Goal: Communication & Community: Answer question/provide support

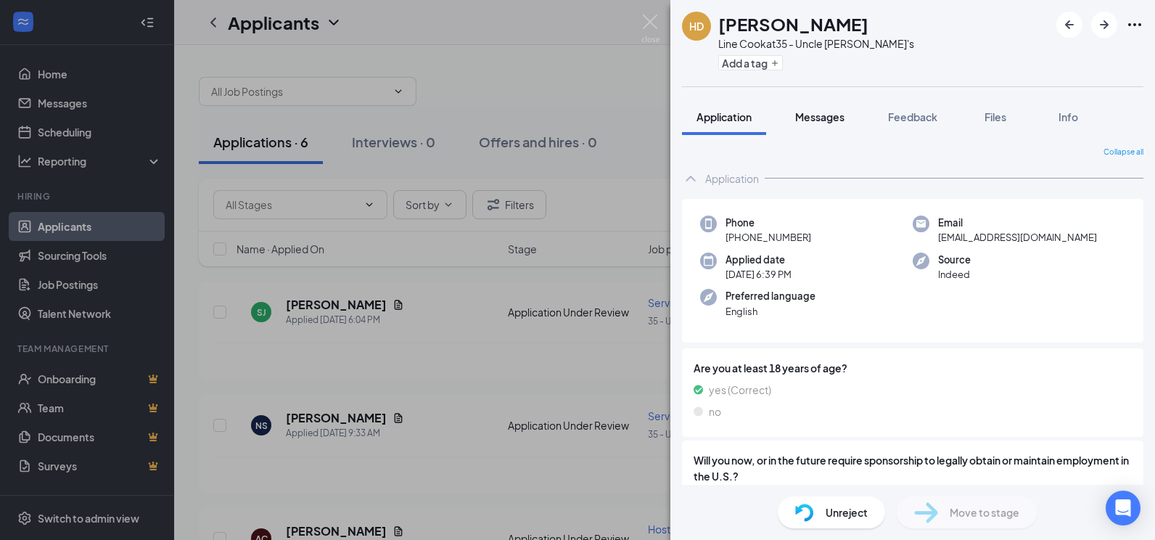
click at [830, 119] on span "Messages" at bounding box center [819, 116] width 49 height 13
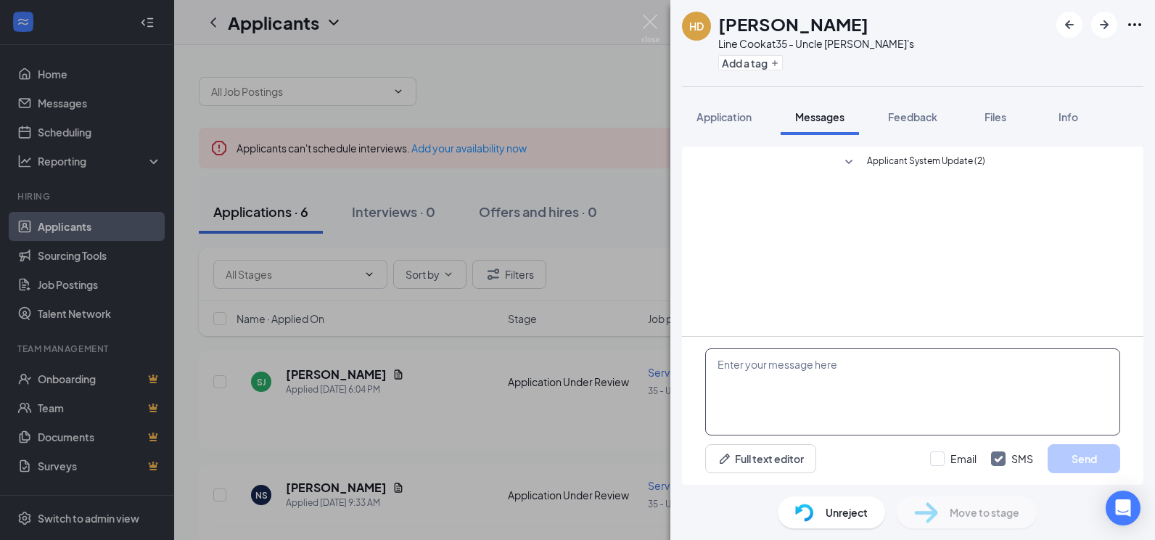
click at [804, 375] on textarea at bounding box center [912, 391] width 415 height 87
paste textarea "Thank you so much for your application. We would like to schedule an interview …"
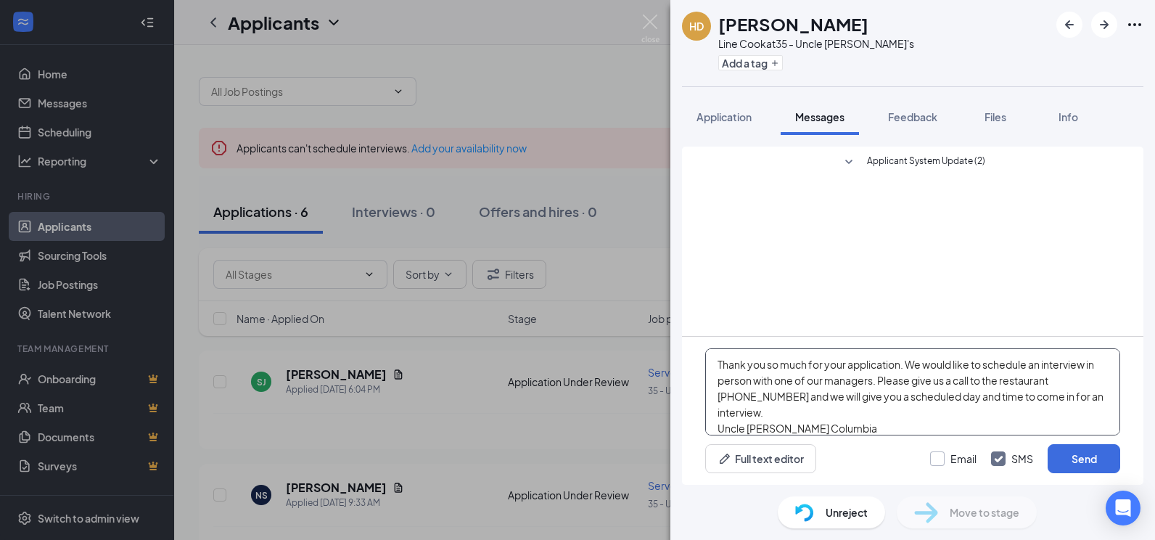
type textarea "Thank you so much for your application. We would like to schedule an interview …"
click at [941, 465] on input "Email" at bounding box center [953, 458] width 46 height 15
checkbox input "true"
click at [1073, 458] on button "Send" at bounding box center [1083, 458] width 73 height 29
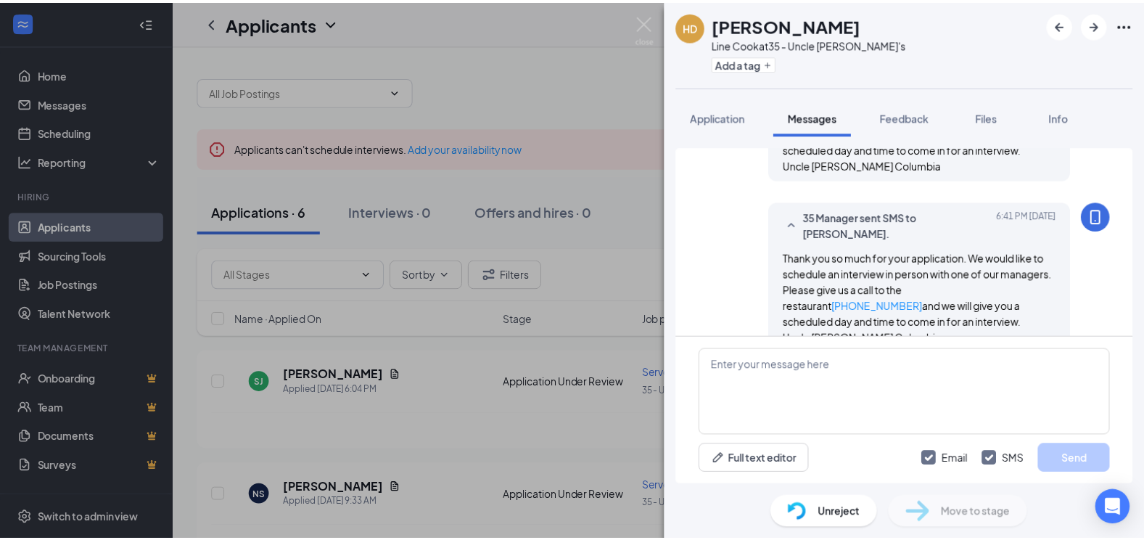
scroll to position [169, 0]
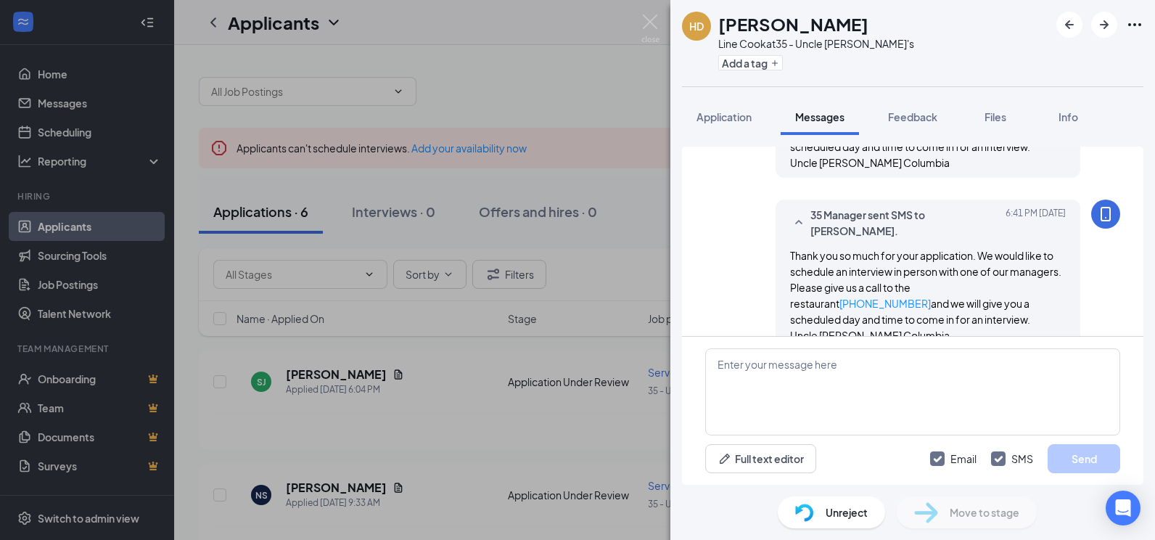
click at [471, 99] on div "HD [PERSON_NAME] Line Cook at 35 - Uncle [PERSON_NAME]'s Add a tag Application …" at bounding box center [577, 270] width 1155 height 540
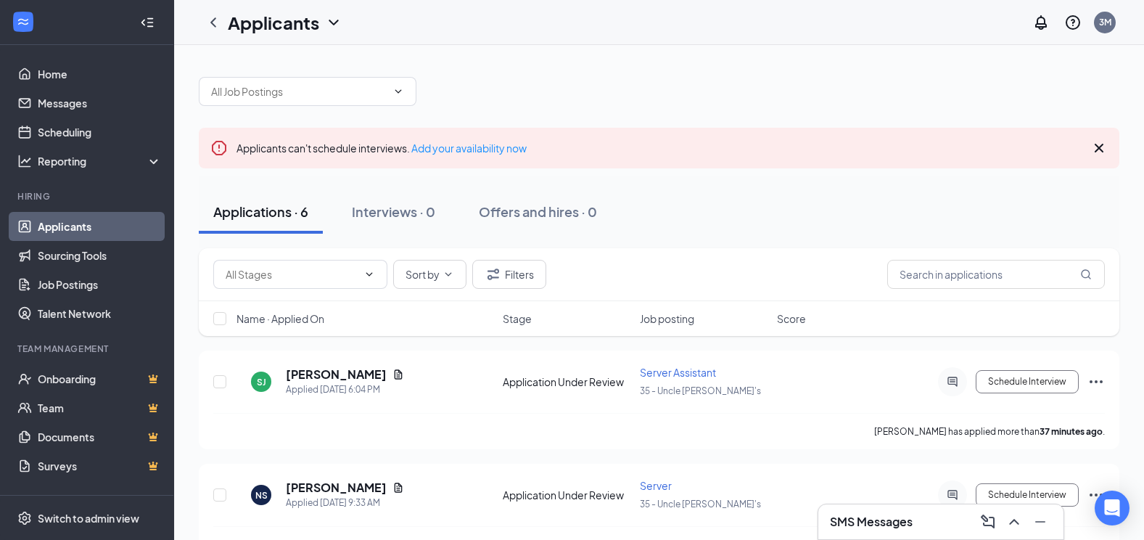
click at [596, 92] on div at bounding box center [659, 84] width 920 height 44
